Goal: Task Accomplishment & Management: Use online tool/utility

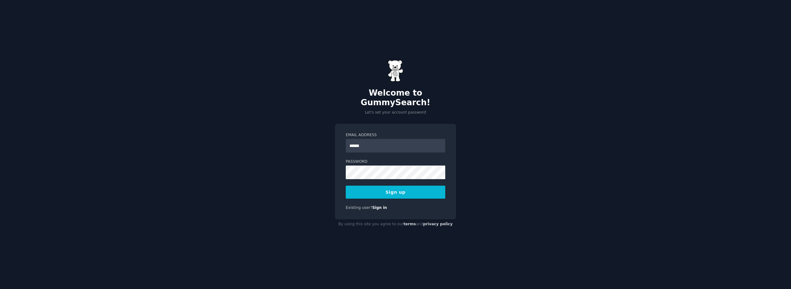
type input "**********"
click at [424, 187] on button "Sign up" at bounding box center [396, 191] width 100 height 13
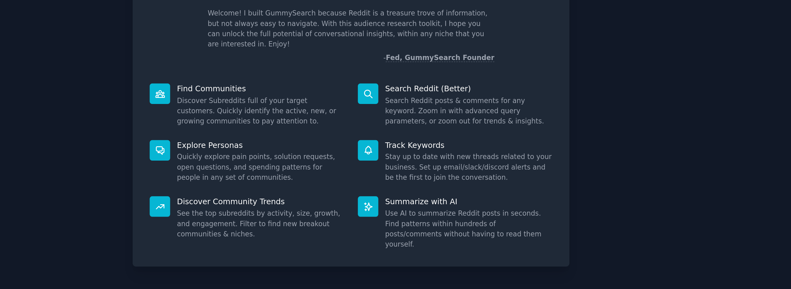
click at [309, 77] on div "Welcome! Intro to GummySearch Welcome! I built GummySearch because Reddit is a …" at bounding box center [395, 113] width 277 height 192
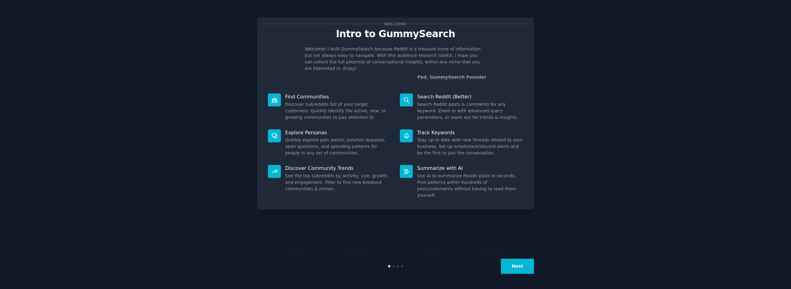
click at [513, 266] on button "Next" at bounding box center [517, 265] width 33 height 15
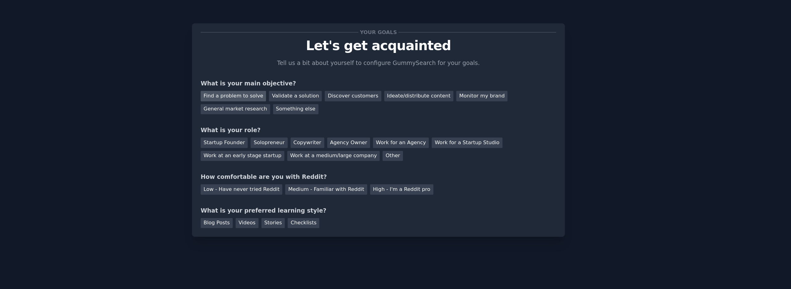
click at [297, 69] on div "Find a problem to solve" at bounding box center [288, 71] width 49 height 8
click at [310, 108] on div "Solopreneur" at bounding box center [314, 106] width 27 height 8
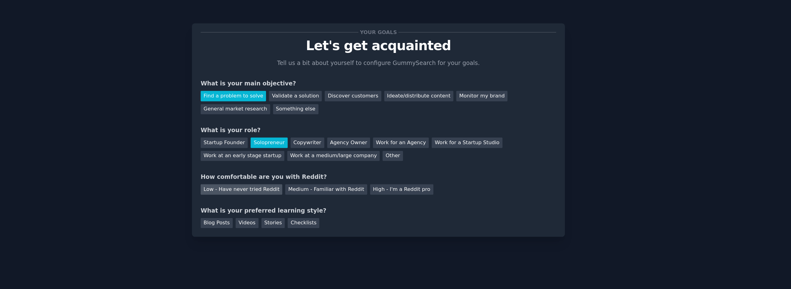
click at [282, 142] on div "Low - Have never tried Reddit" at bounding box center [294, 141] width 61 height 8
click at [293, 166] on div "Videos" at bounding box center [298, 166] width 17 height 8
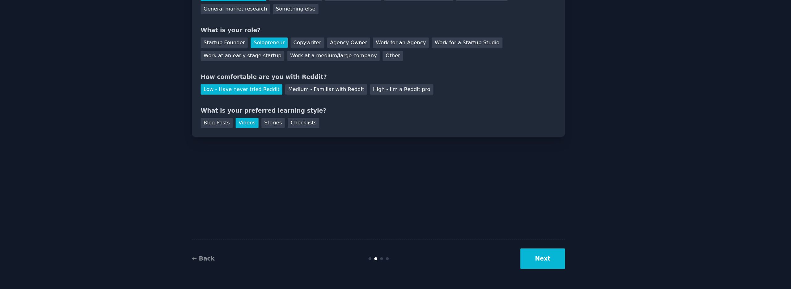
click at [522, 268] on button "Next" at bounding box center [517, 265] width 33 height 15
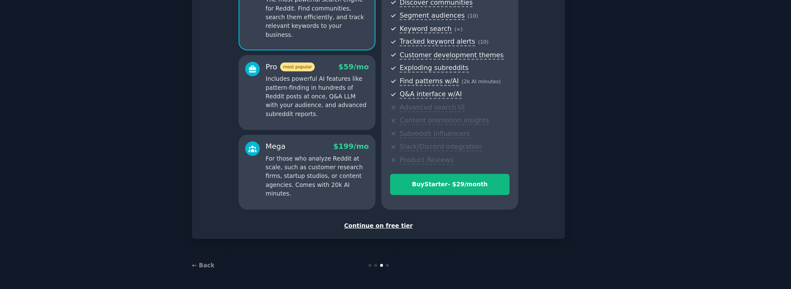
click at [392, 242] on div "Continue on free tier" at bounding box center [396, 241] width 264 height 6
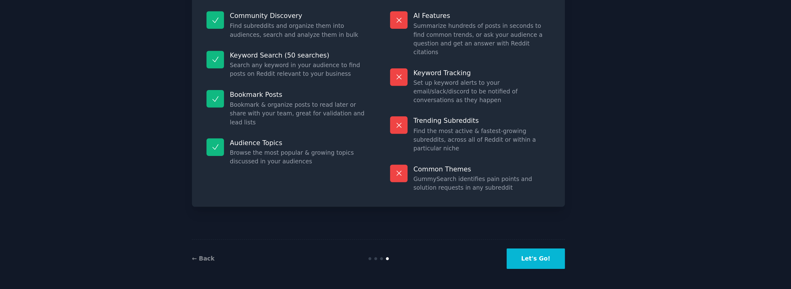
click at [500, 267] on button "Let's Go!" at bounding box center [512, 265] width 43 height 15
